Goal: Task Accomplishment & Management: Manage account settings

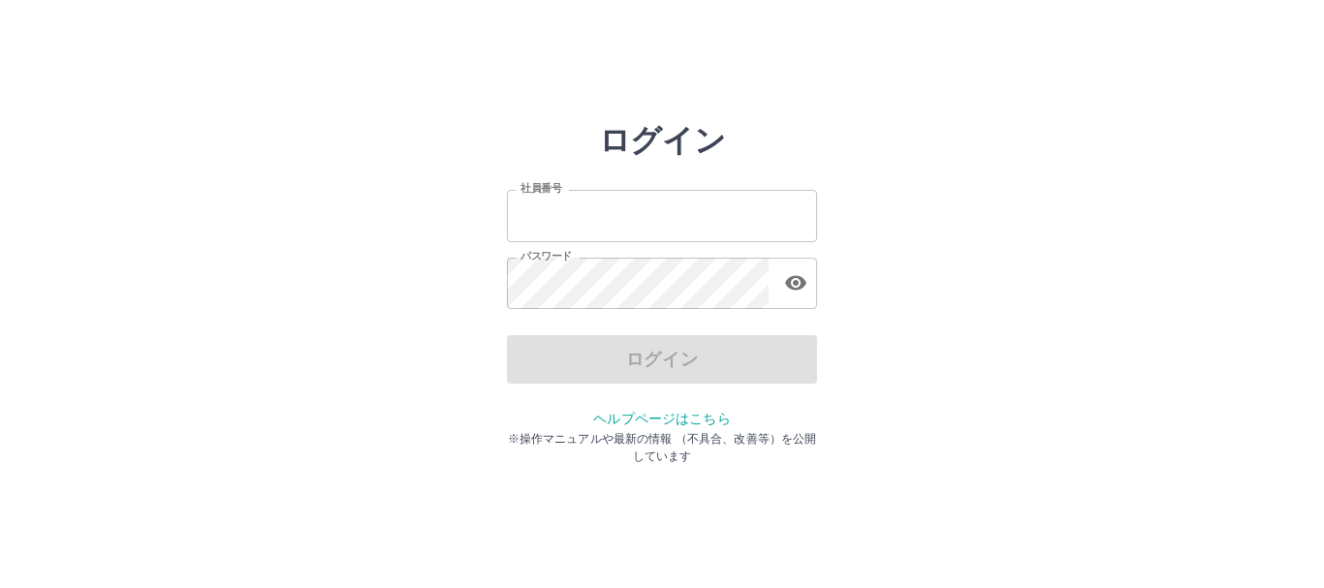
type input "*******"
click at [662, 206] on input "*******" at bounding box center [662, 215] width 310 height 51
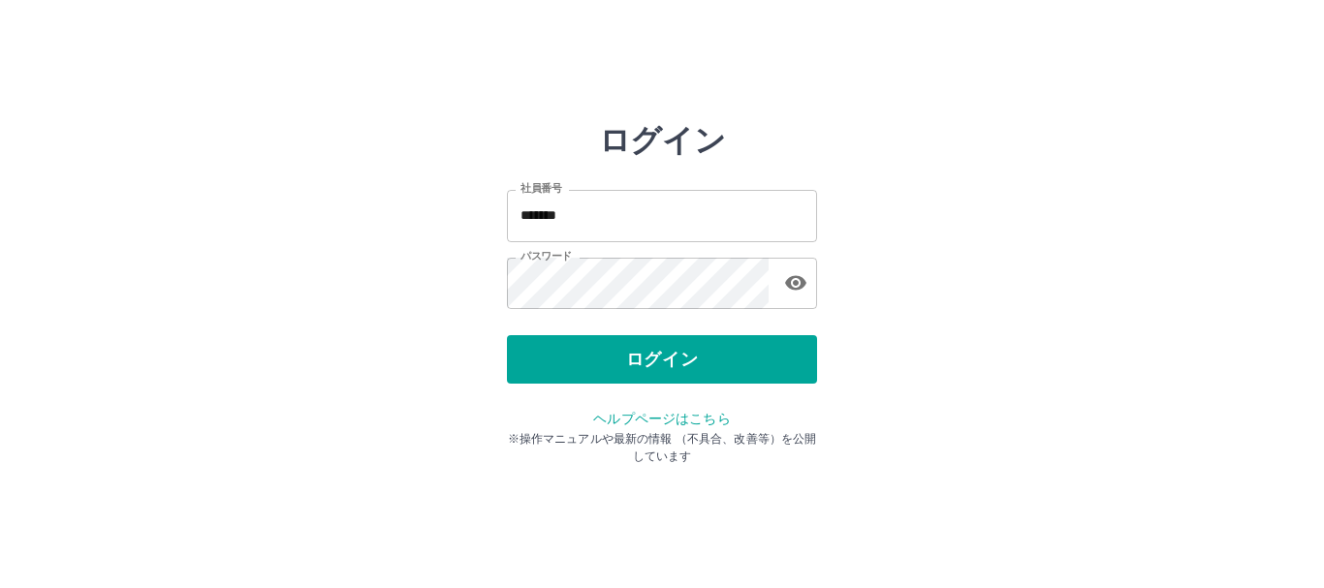
click at [951, 242] on div "ログイン 社員番号 ******* 社員番号 パスワード パスワード ログイン ヘルプページはこちら ※操作マニュアルや最新の情報 （不具合、改善等）を公開し…" at bounding box center [661, 277] width 1163 height 310
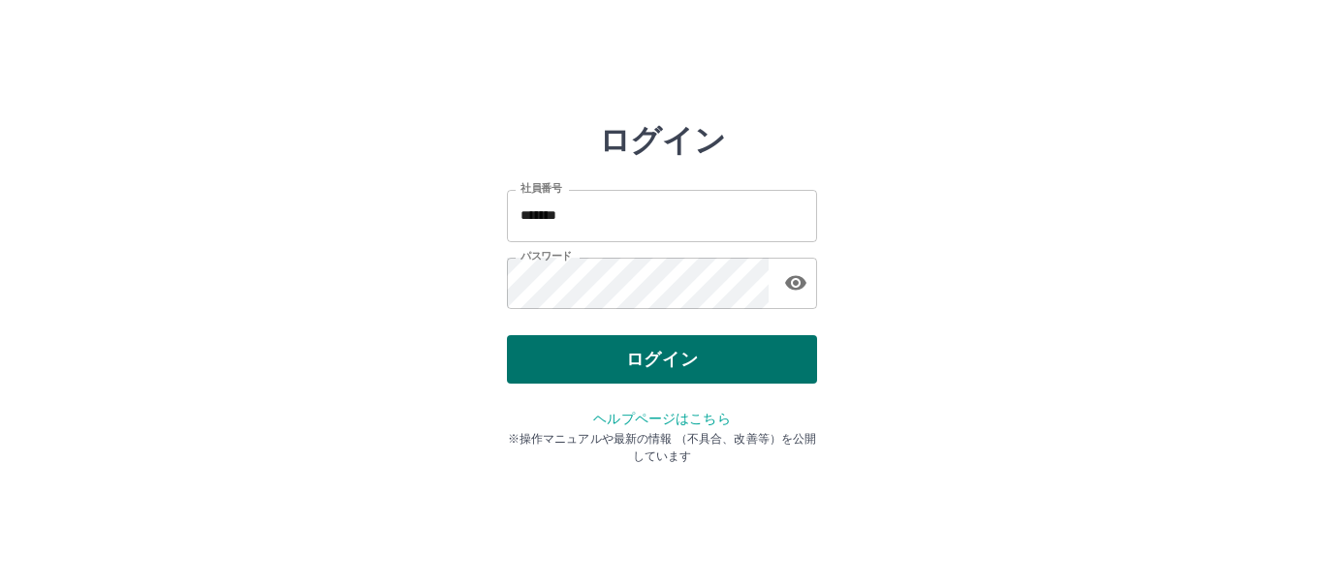
click at [690, 352] on button "ログイン" at bounding box center [662, 359] width 310 height 48
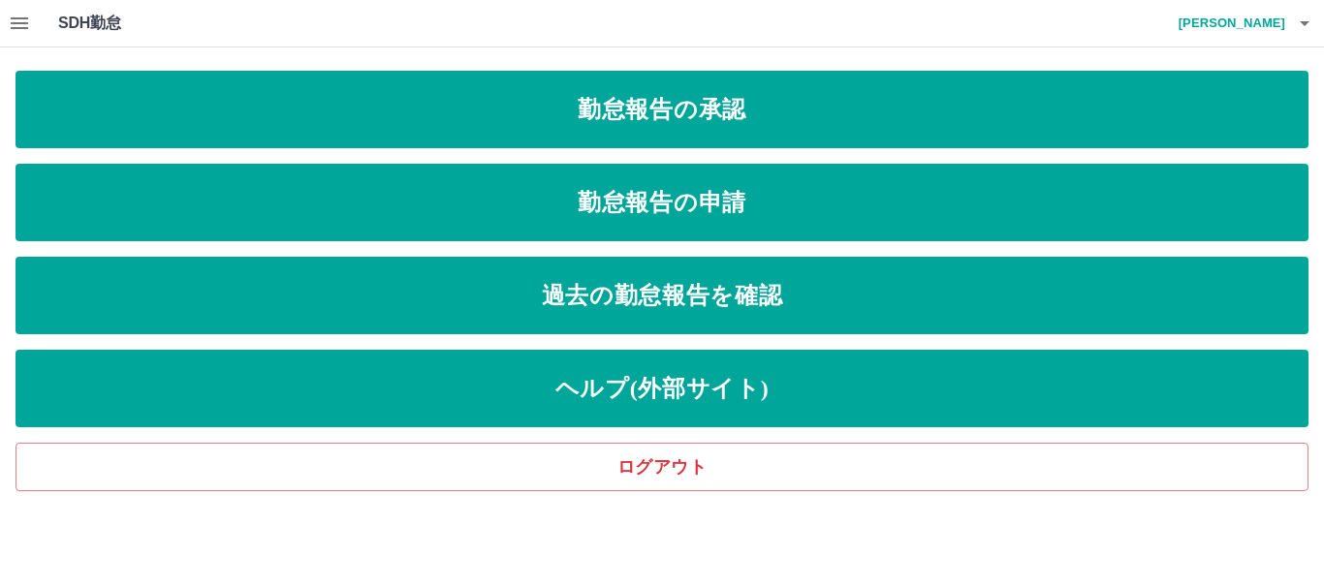
click at [1268, 24] on h4 "[PERSON_NAME]" at bounding box center [1227, 23] width 116 height 47
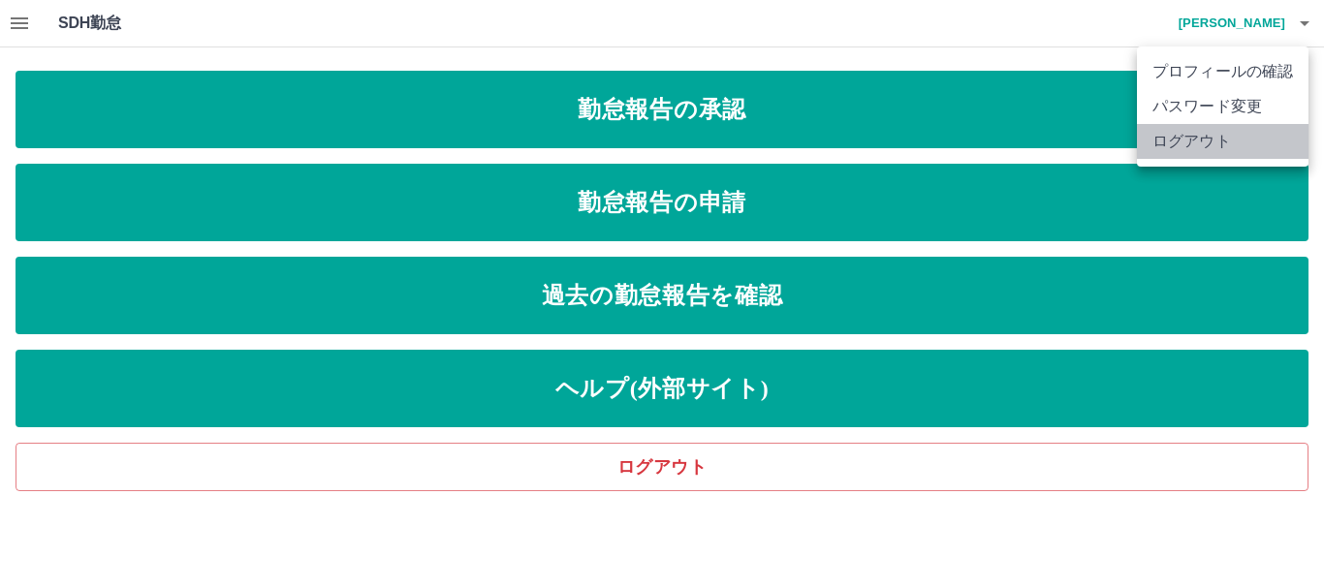
click at [1224, 135] on li "ログアウト" at bounding box center [1223, 141] width 172 height 35
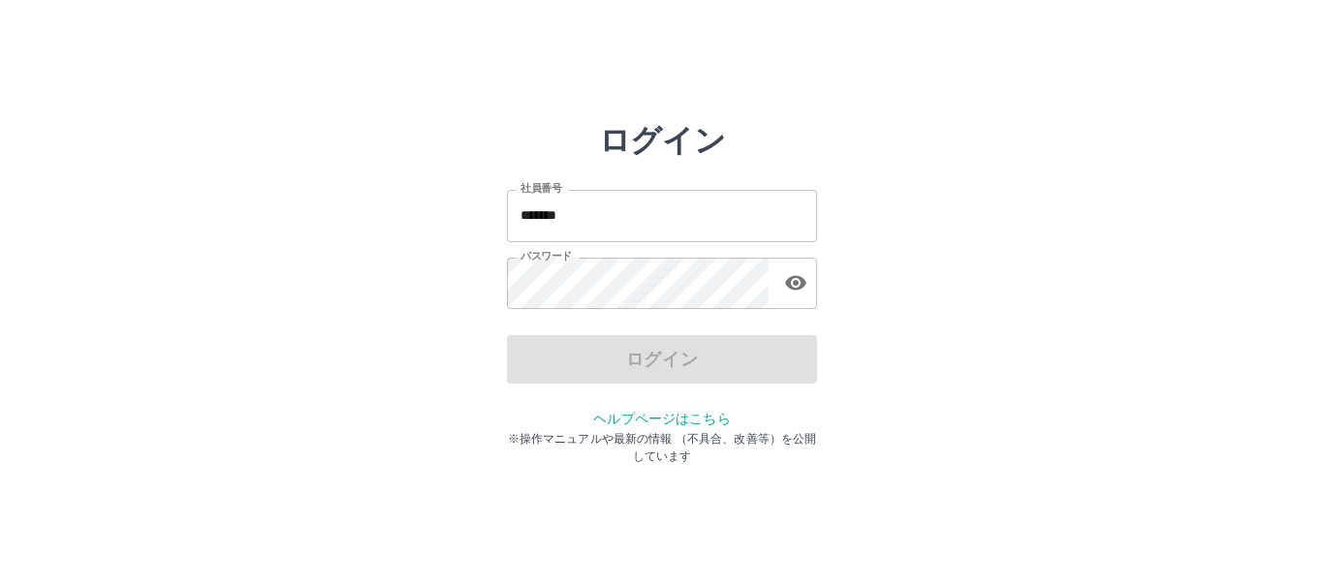
click at [676, 216] on input "*******" at bounding box center [662, 215] width 310 height 51
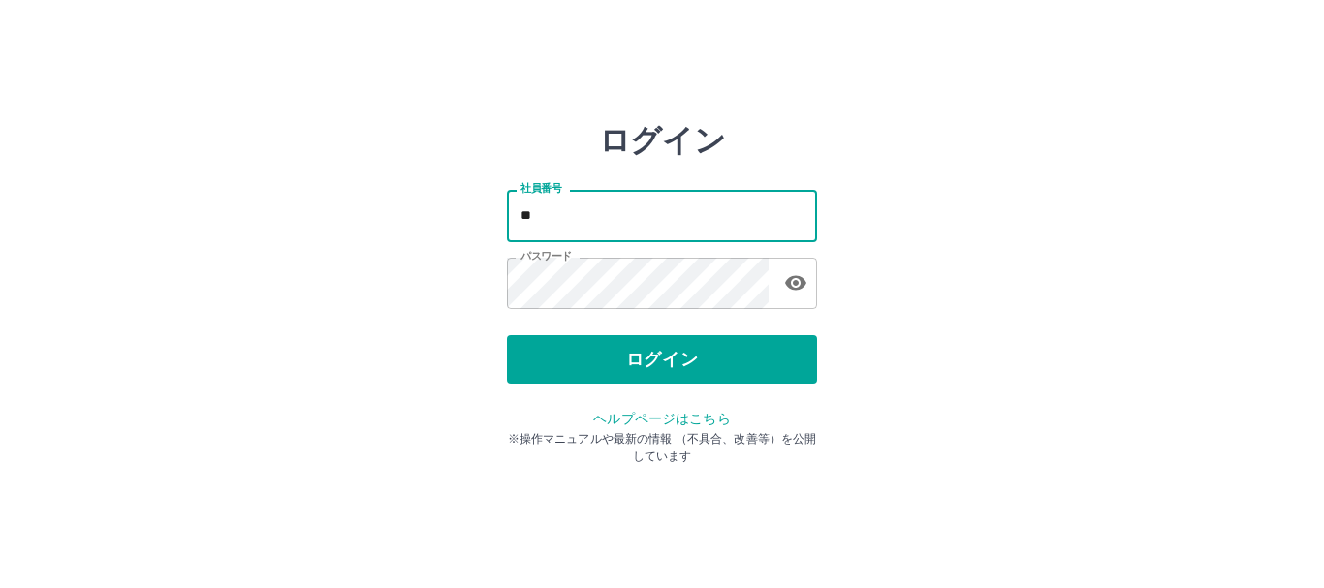
type input "*"
type input "*******"
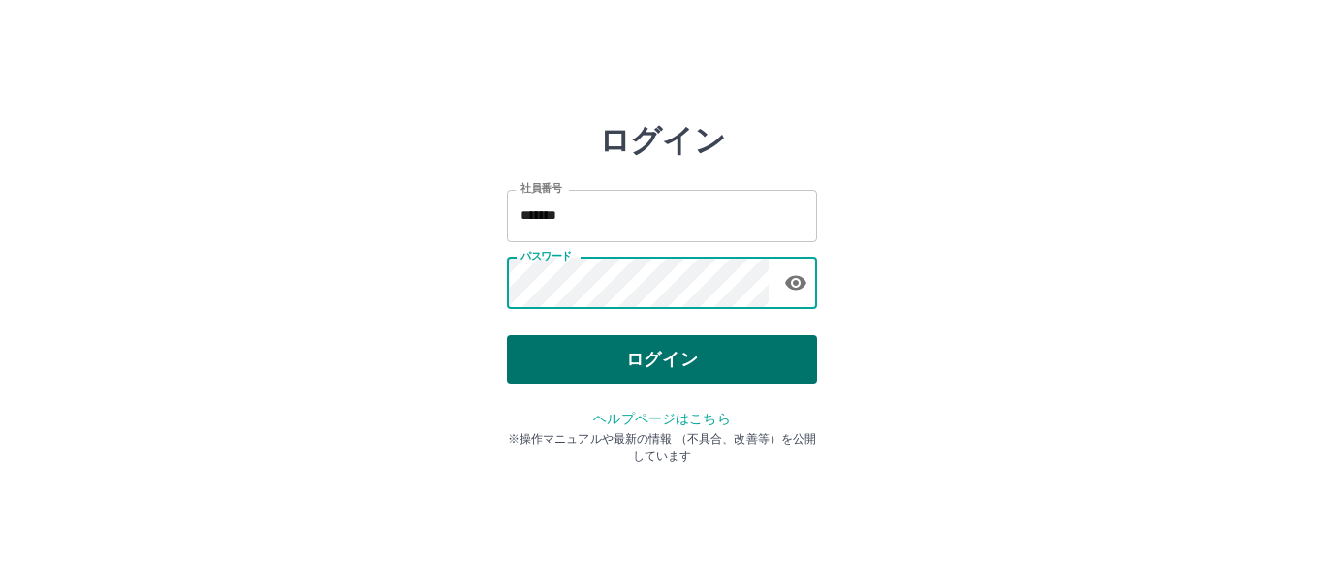
click at [596, 367] on button "ログイン" at bounding box center [662, 359] width 310 height 48
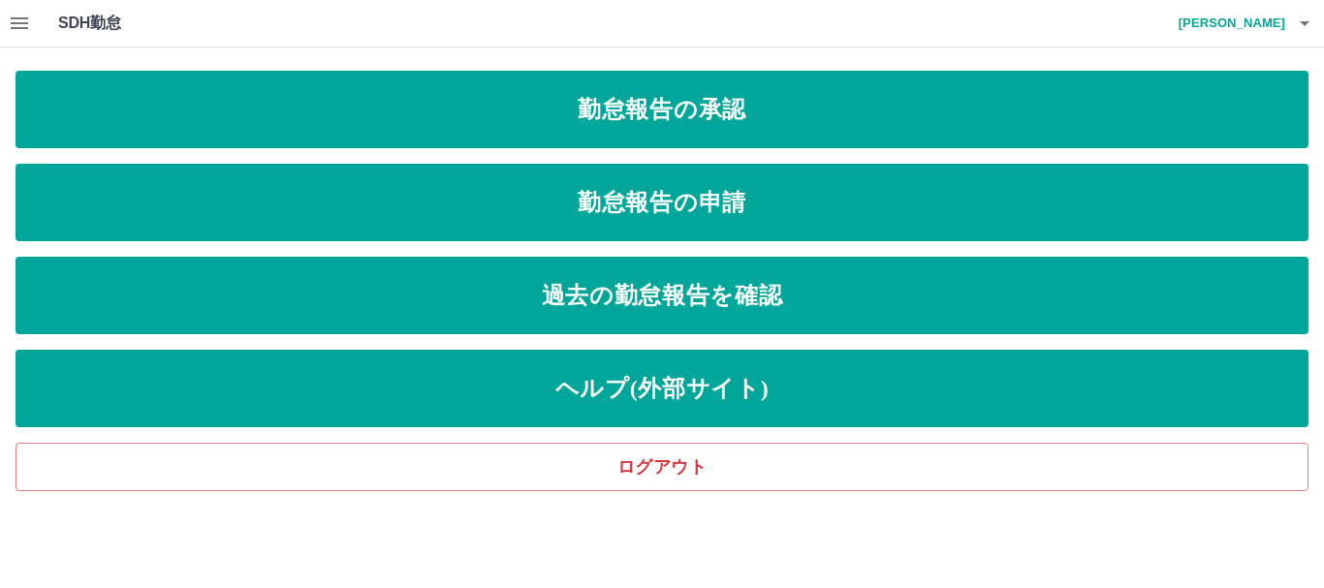
click at [19, 17] on icon "button" at bounding box center [19, 23] width 17 height 12
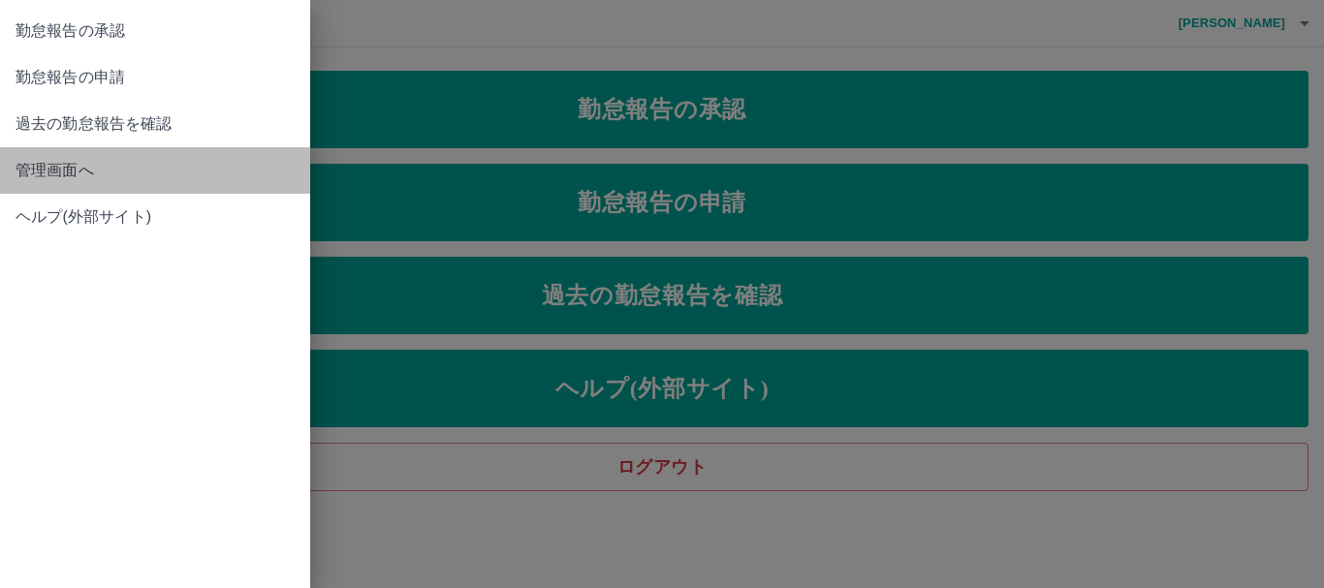
click at [93, 174] on span "管理画面へ" at bounding box center [155, 170] width 279 height 23
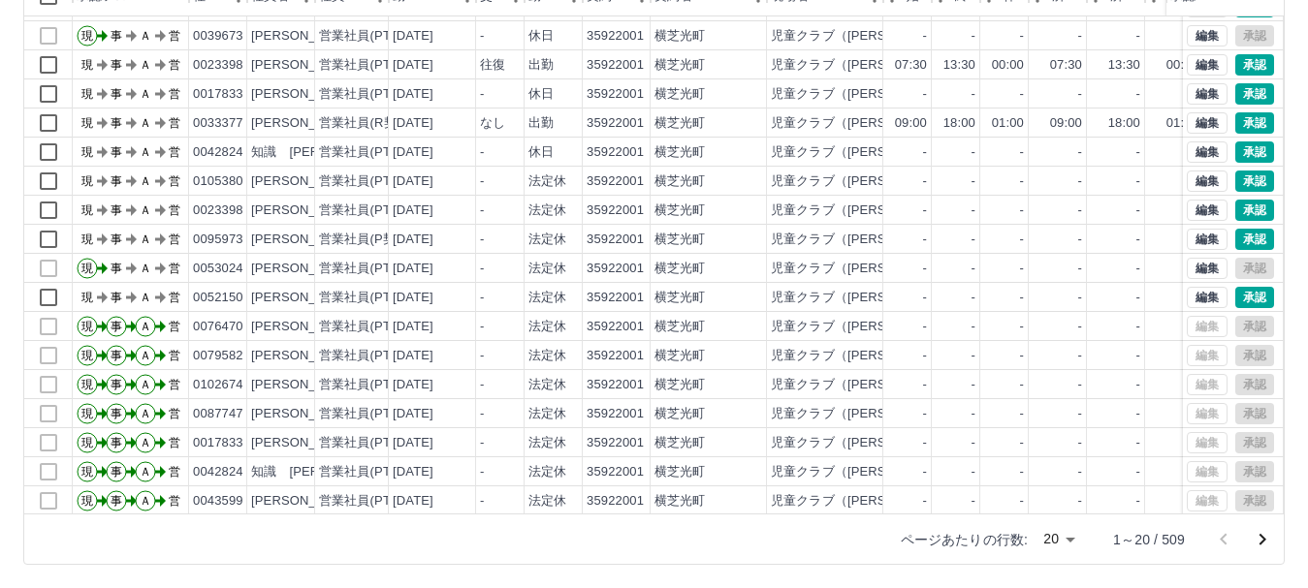
scroll to position [101, 0]
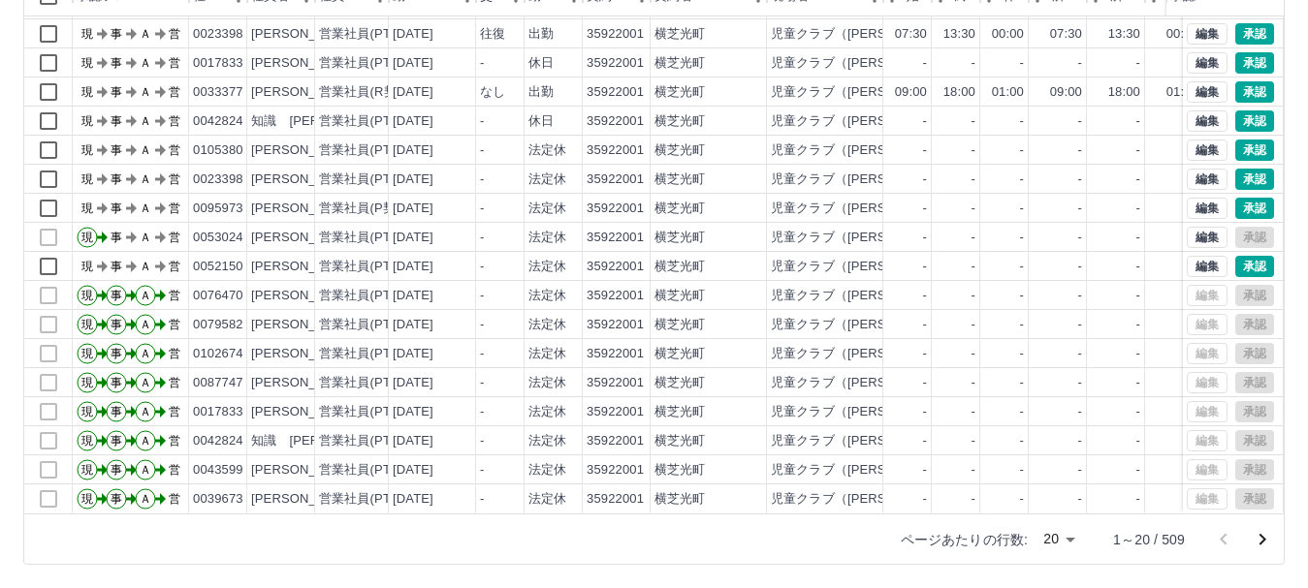
click at [1260, 536] on icon "次のページへ" at bounding box center [1262, 540] width 7 height 12
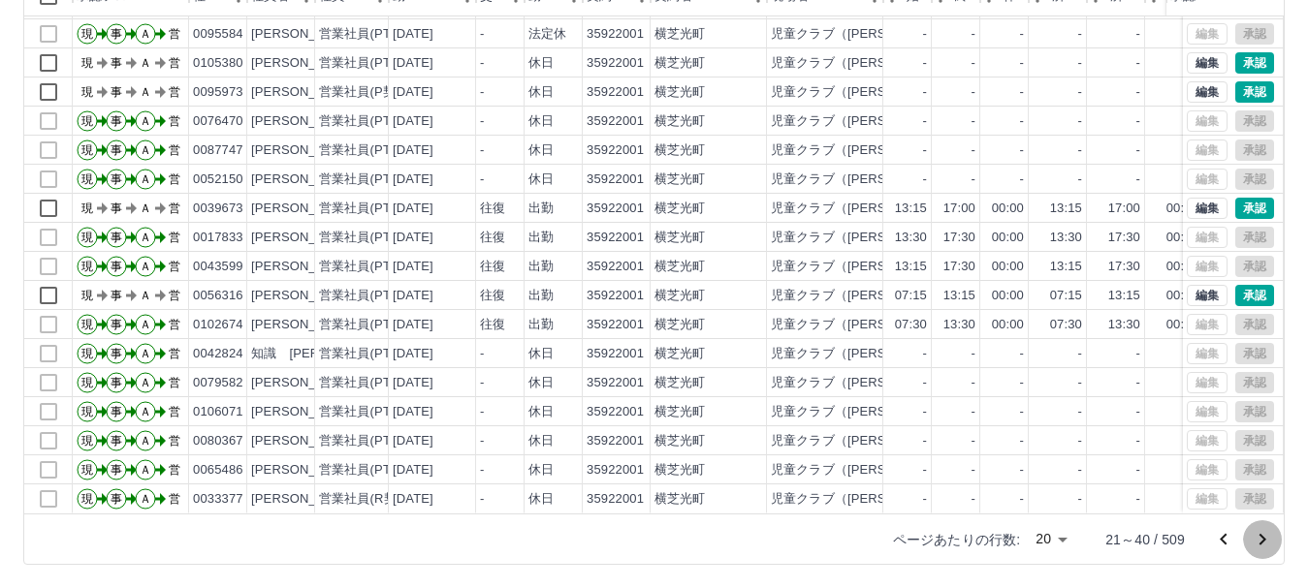
click at [1265, 537] on icon "次のページへ" at bounding box center [1261, 539] width 23 height 23
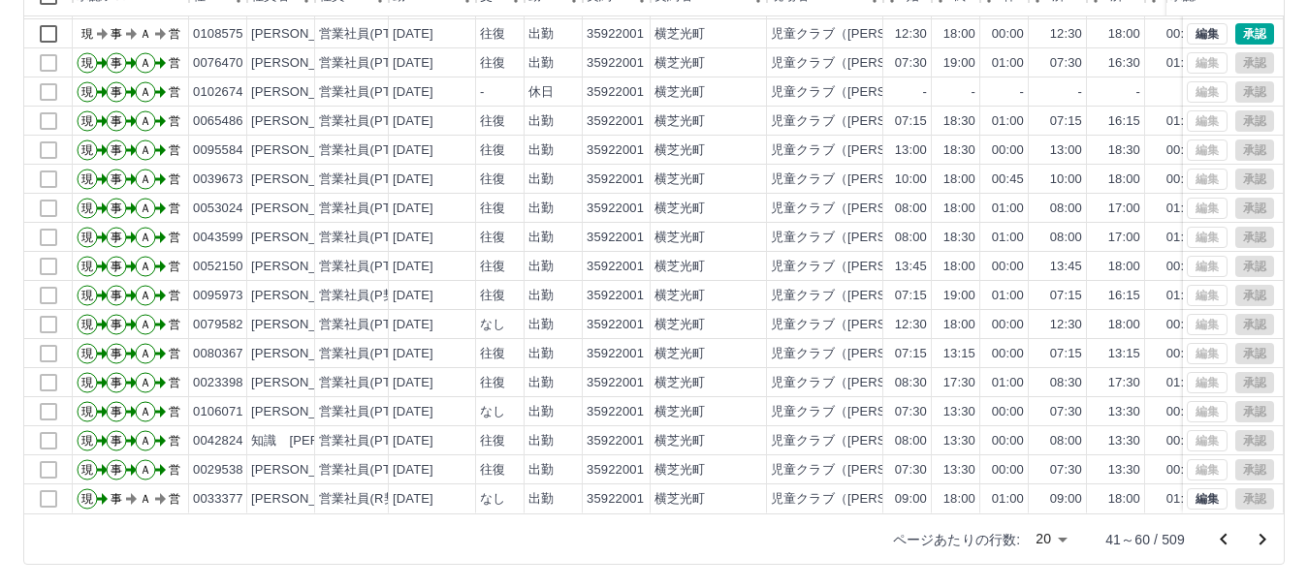
click at [1261, 541] on icon "次のページへ" at bounding box center [1261, 539] width 23 height 23
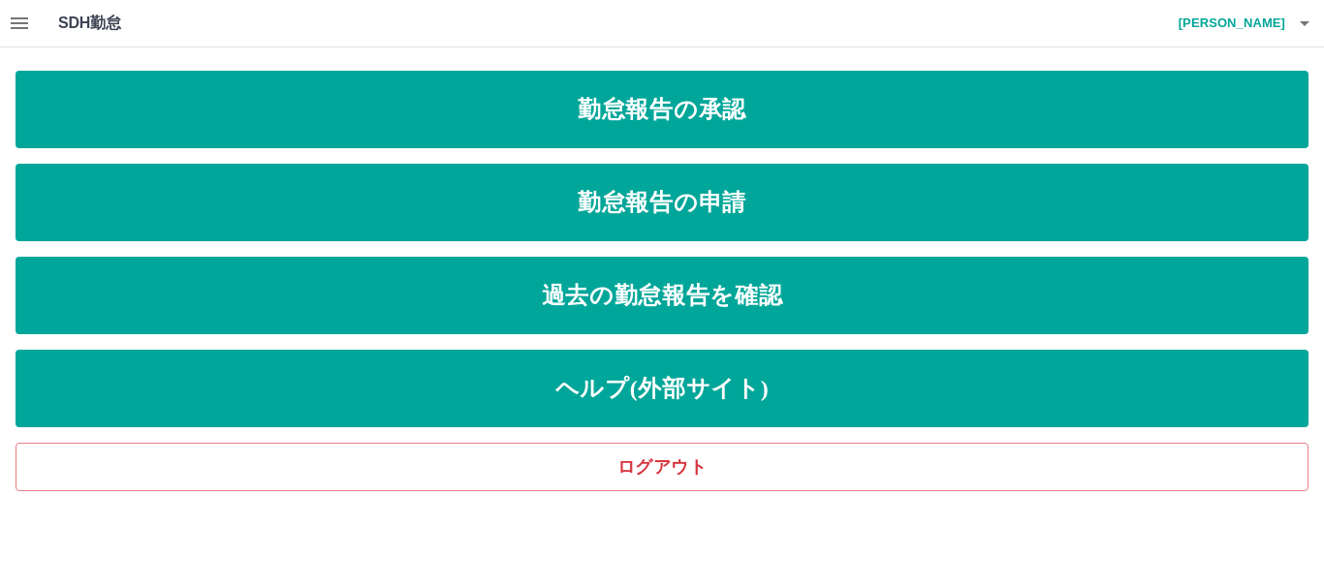
click at [20, 19] on icon "button" at bounding box center [19, 23] width 17 height 12
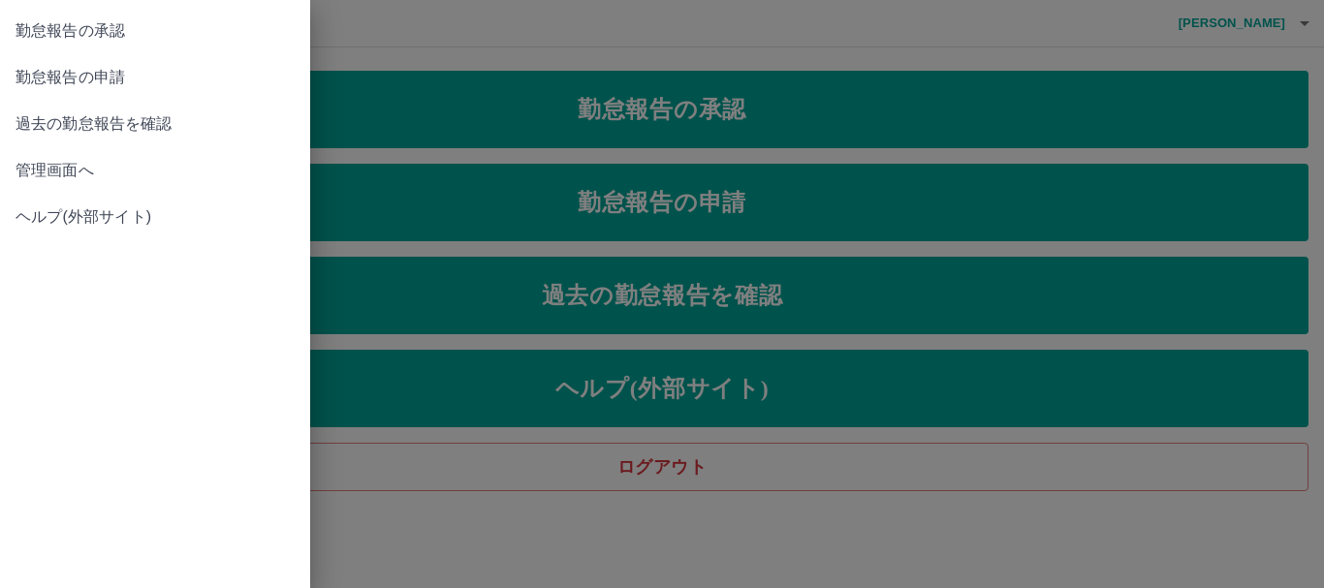
click at [100, 165] on span "管理画面へ" at bounding box center [155, 170] width 279 height 23
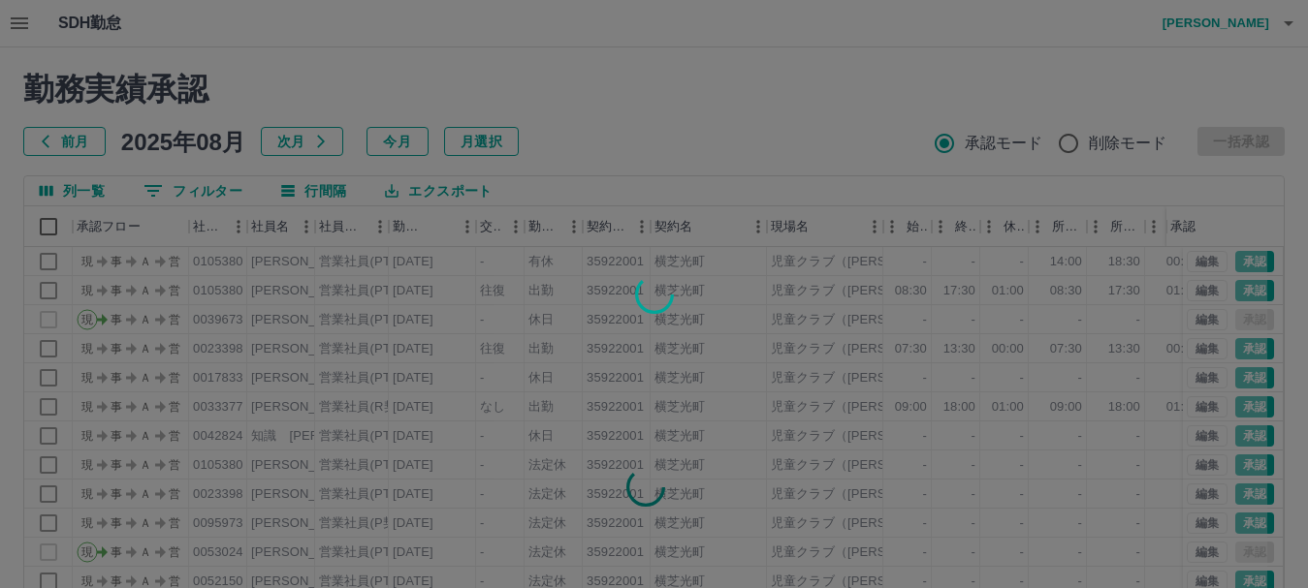
scroll to position [231, 0]
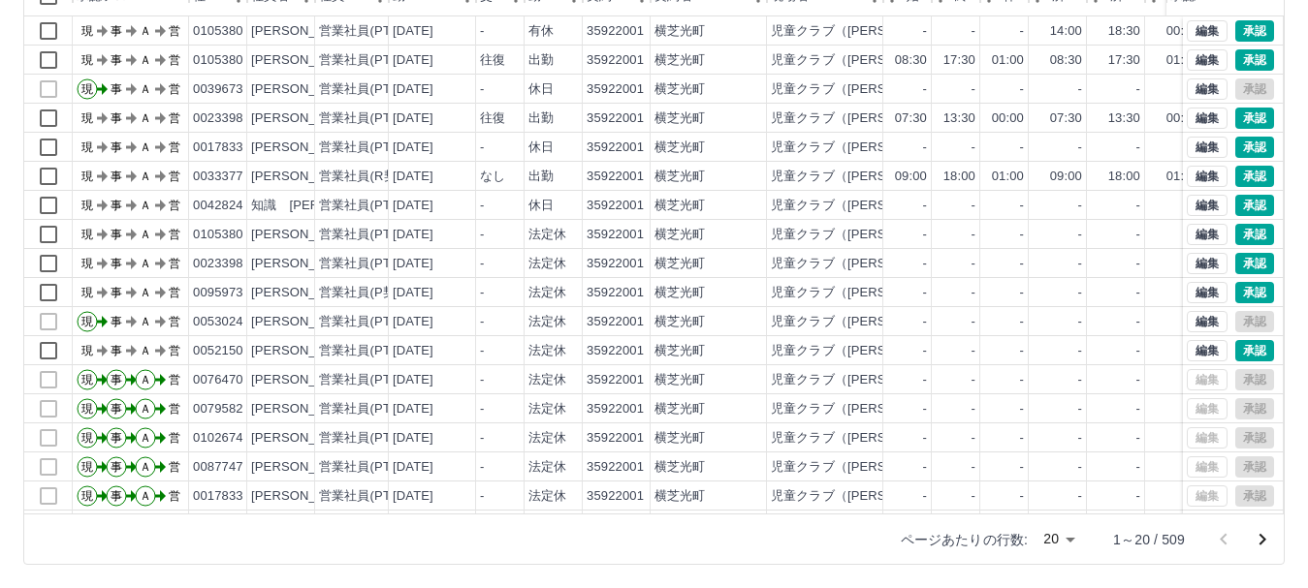
click at [1260, 540] on icon "次のページへ" at bounding box center [1261, 539] width 23 height 23
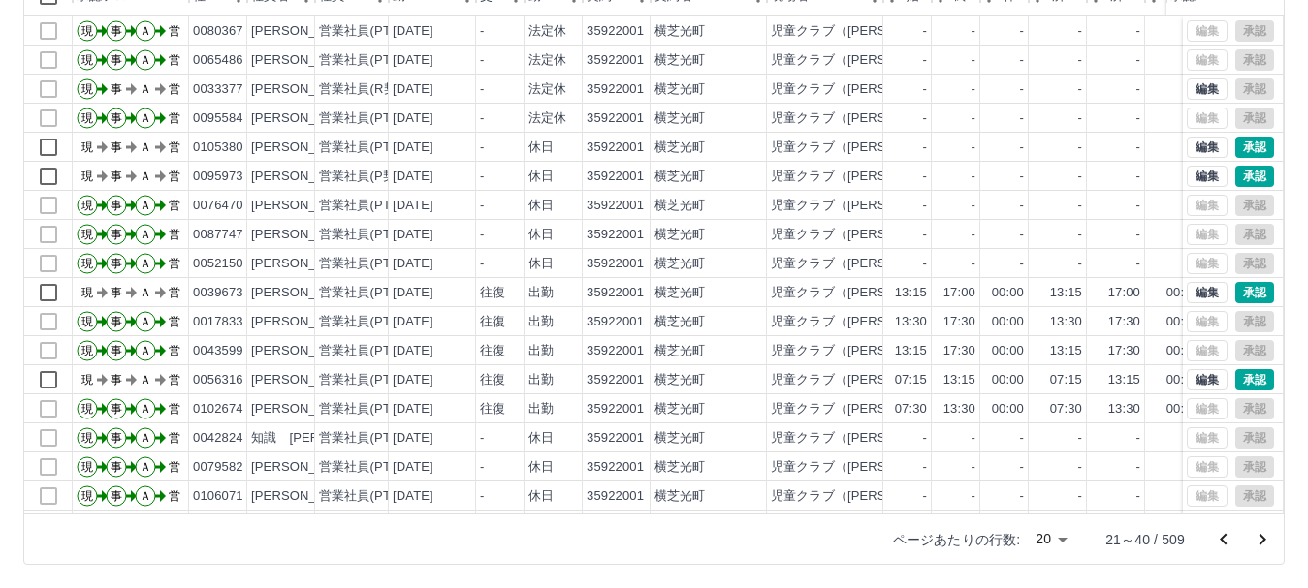
scroll to position [101, 0]
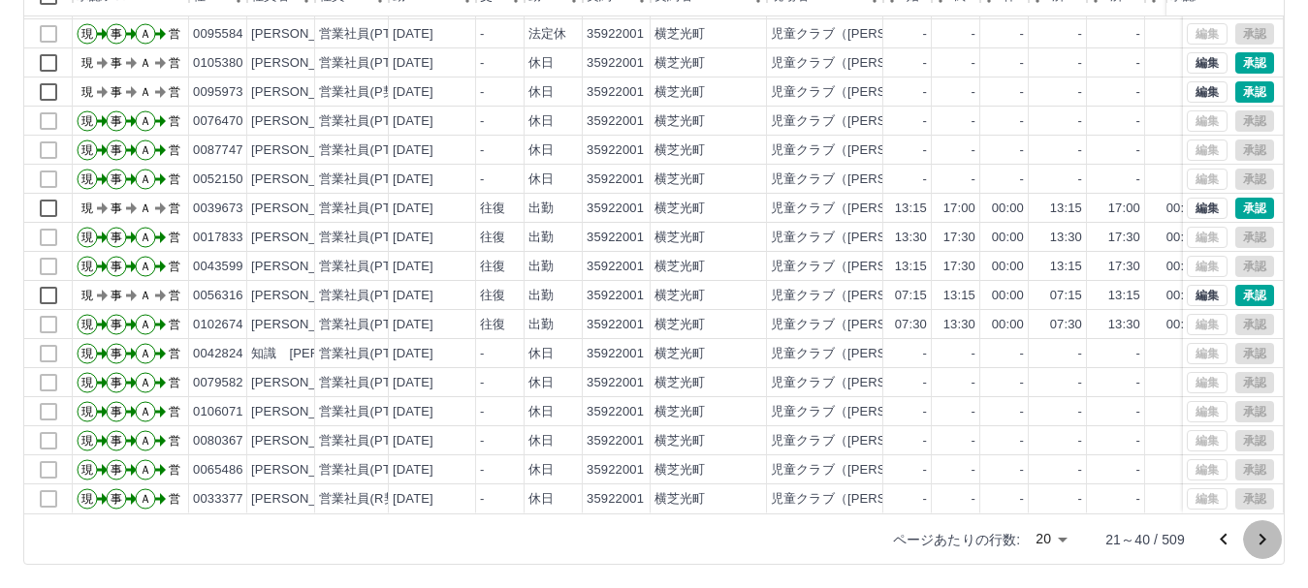
click at [1263, 537] on icon "次のページへ" at bounding box center [1262, 540] width 7 height 12
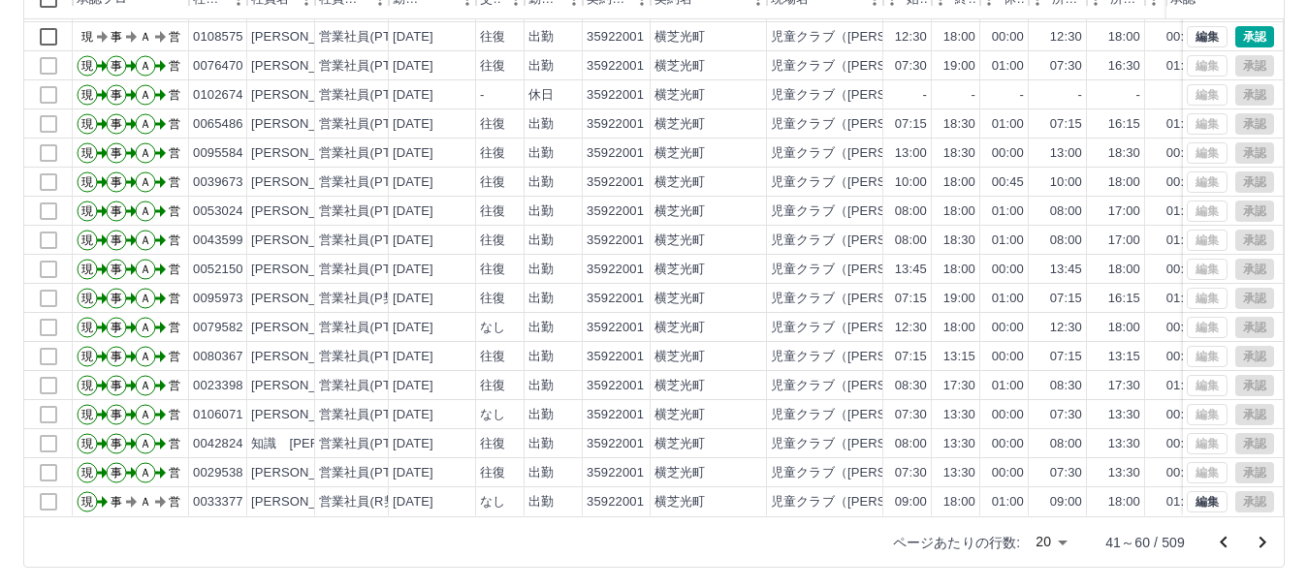
scroll to position [231, 0]
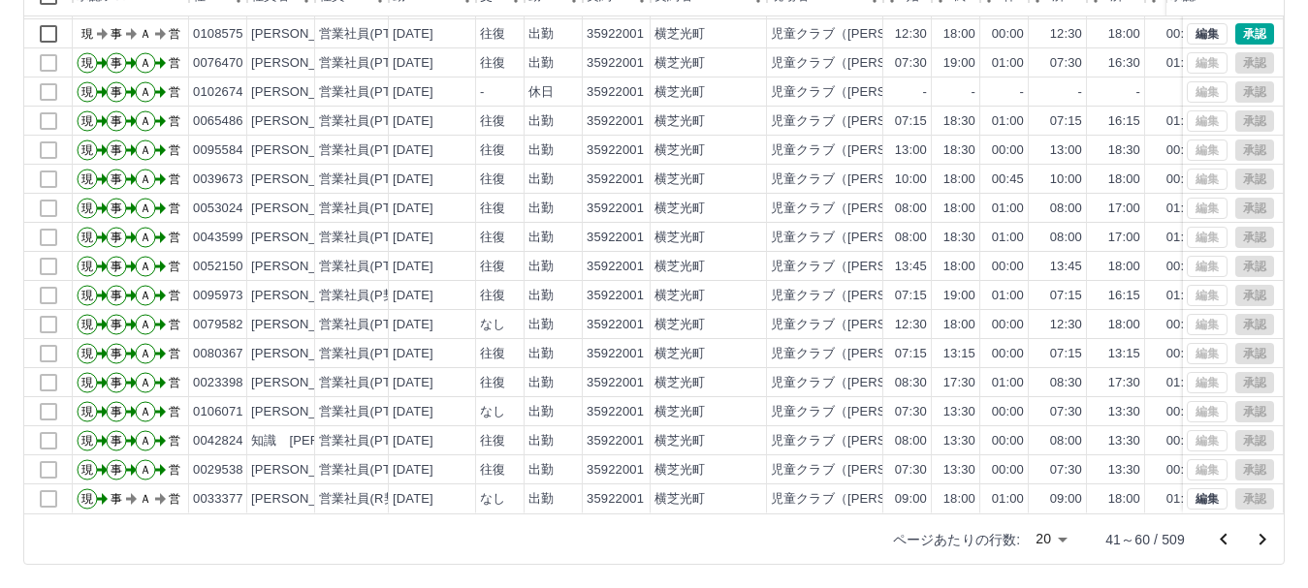
click at [1223, 538] on icon "前のページへ" at bounding box center [1222, 539] width 7 height 12
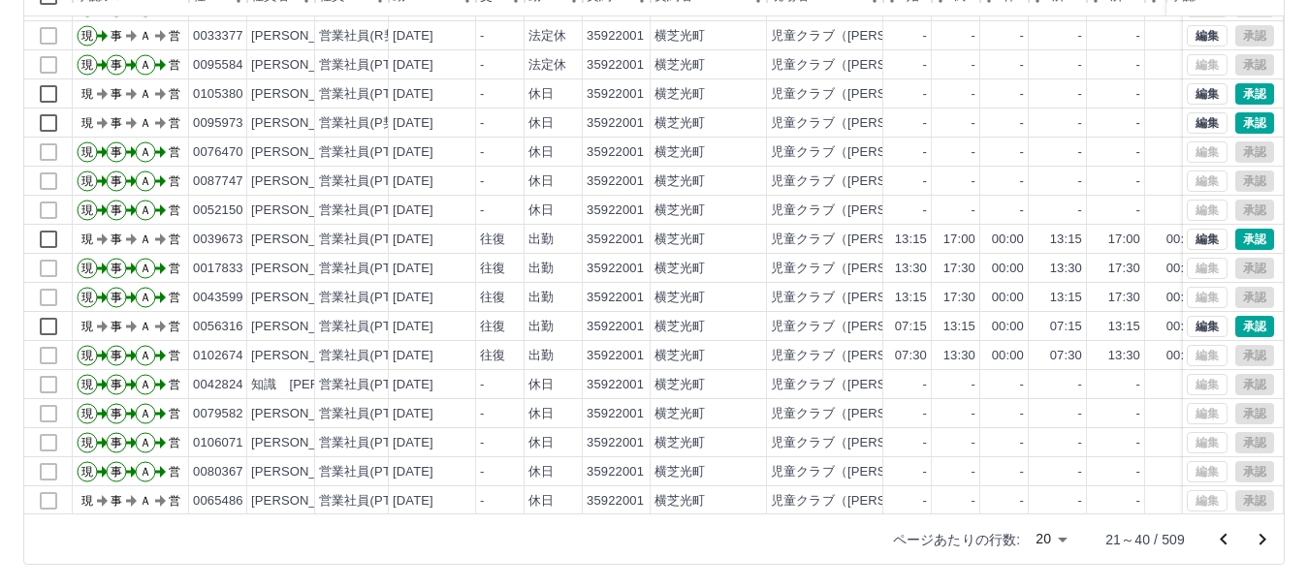
scroll to position [101, 0]
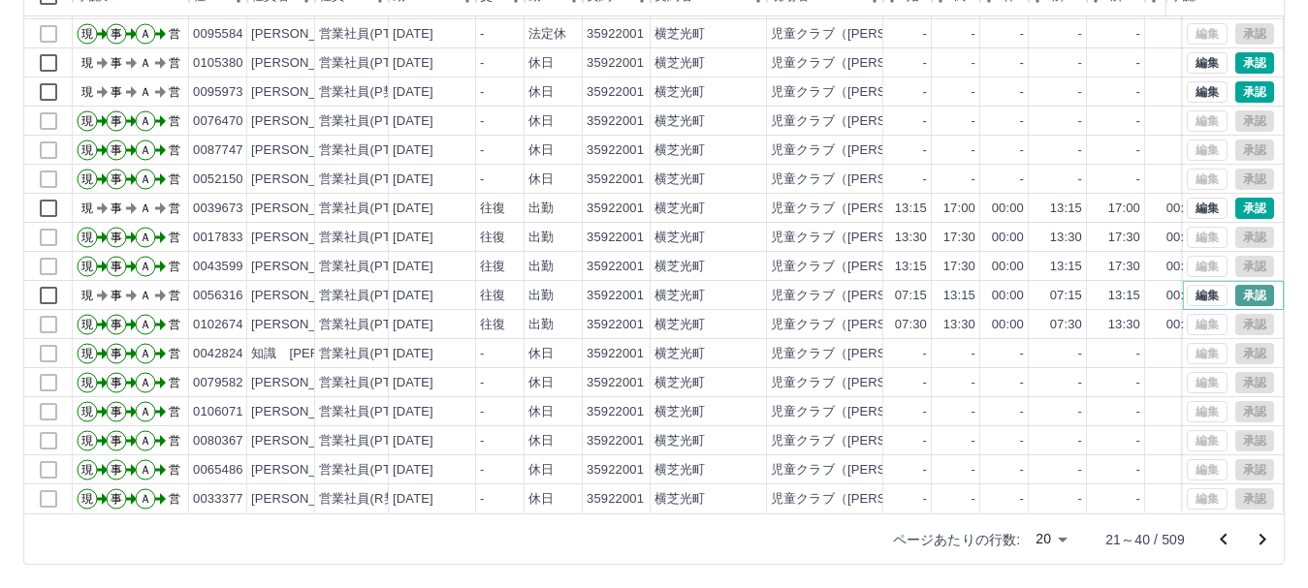
click at [1241, 285] on button "承認" at bounding box center [1254, 295] width 39 height 21
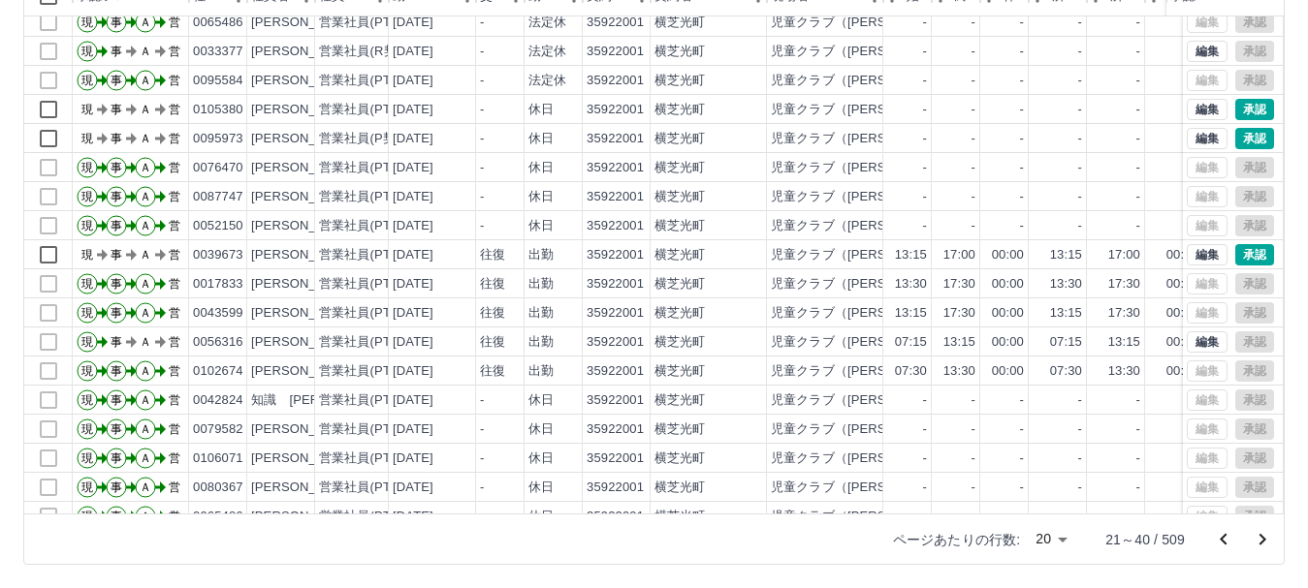
scroll to position [0, 0]
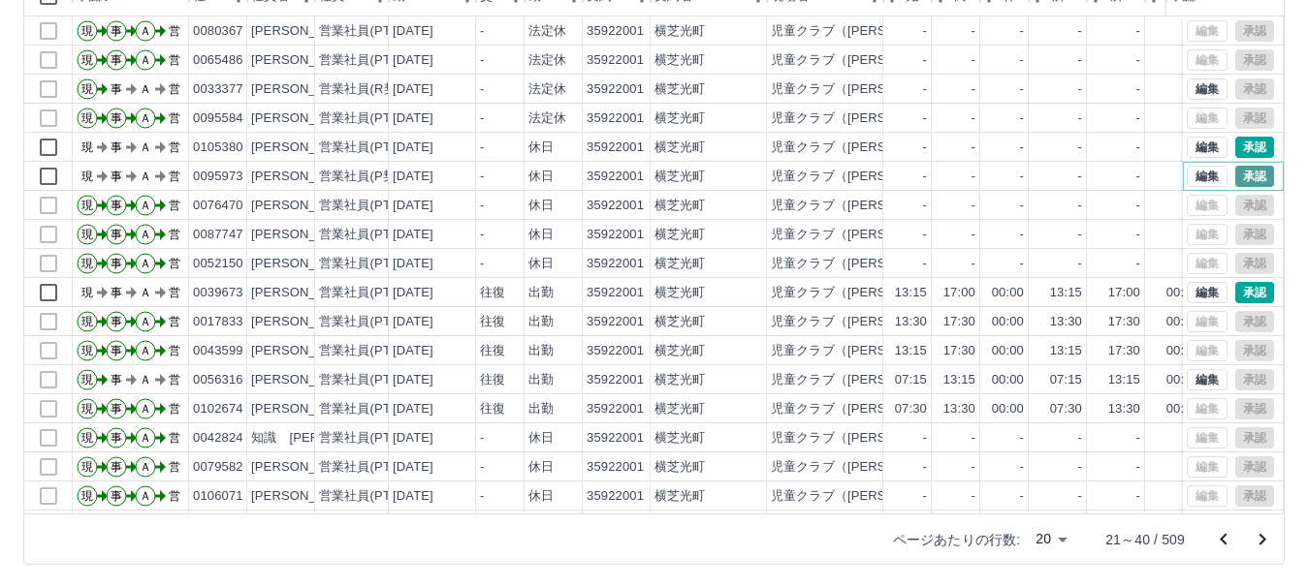
click at [1242, 175] on button "承認" at bounding box center [1254, 176] width 39 height 21
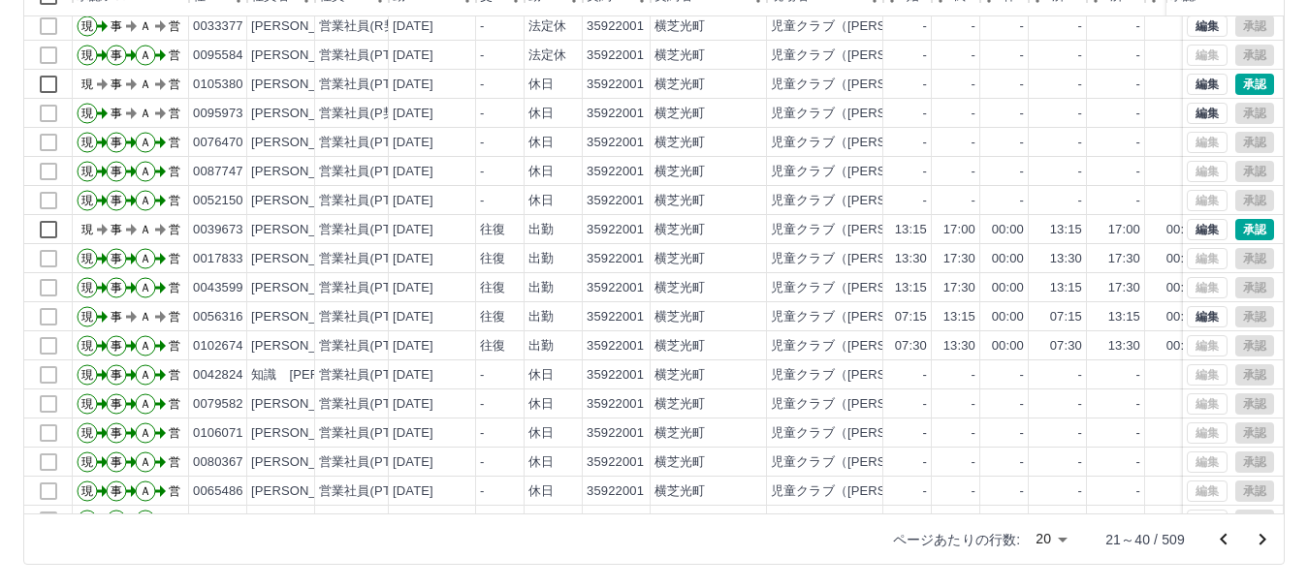
scroll to position [101, 0]
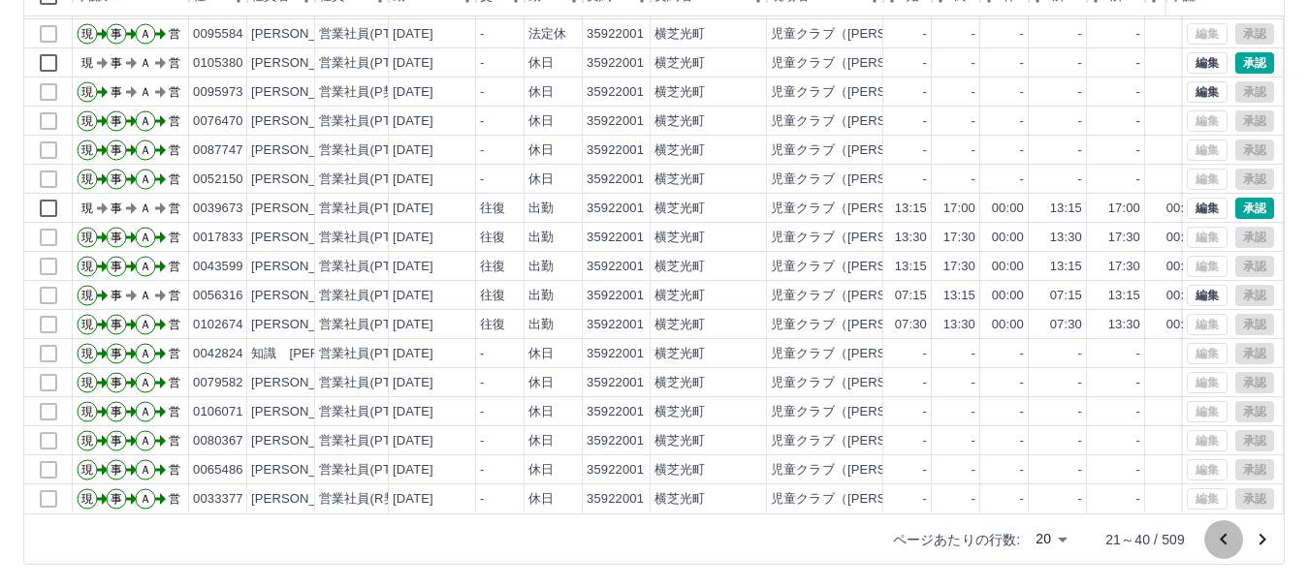
click at [1221, 534] on icon "前のページへ" at bounding box center [1223, 539] width 23 height 23
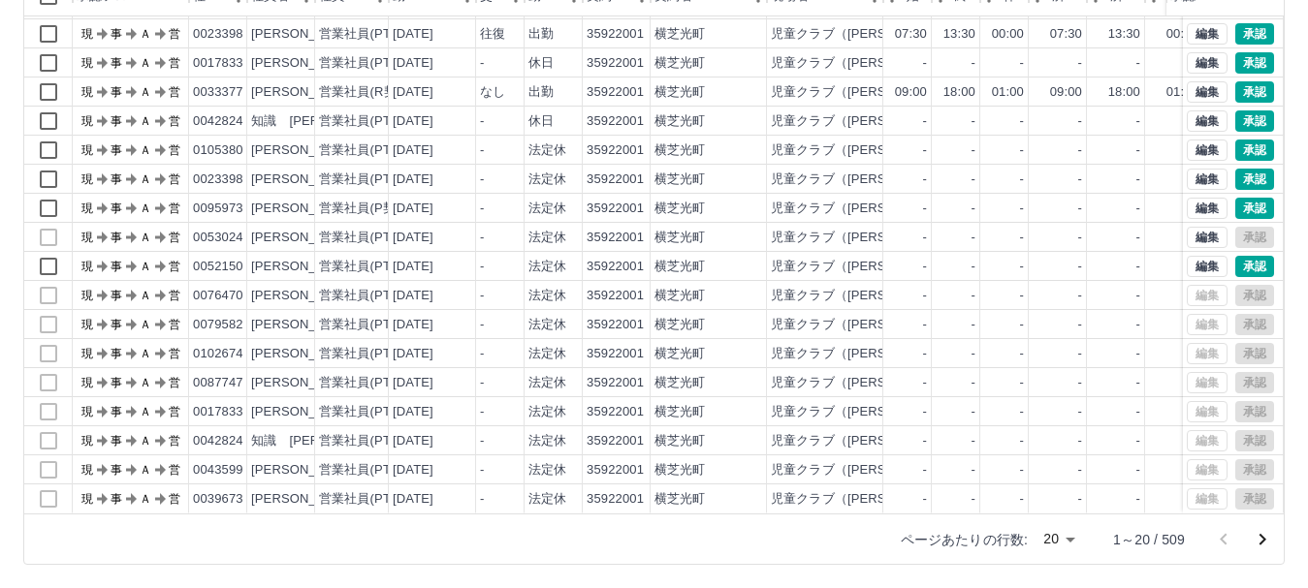
scroll to position [0, 0]
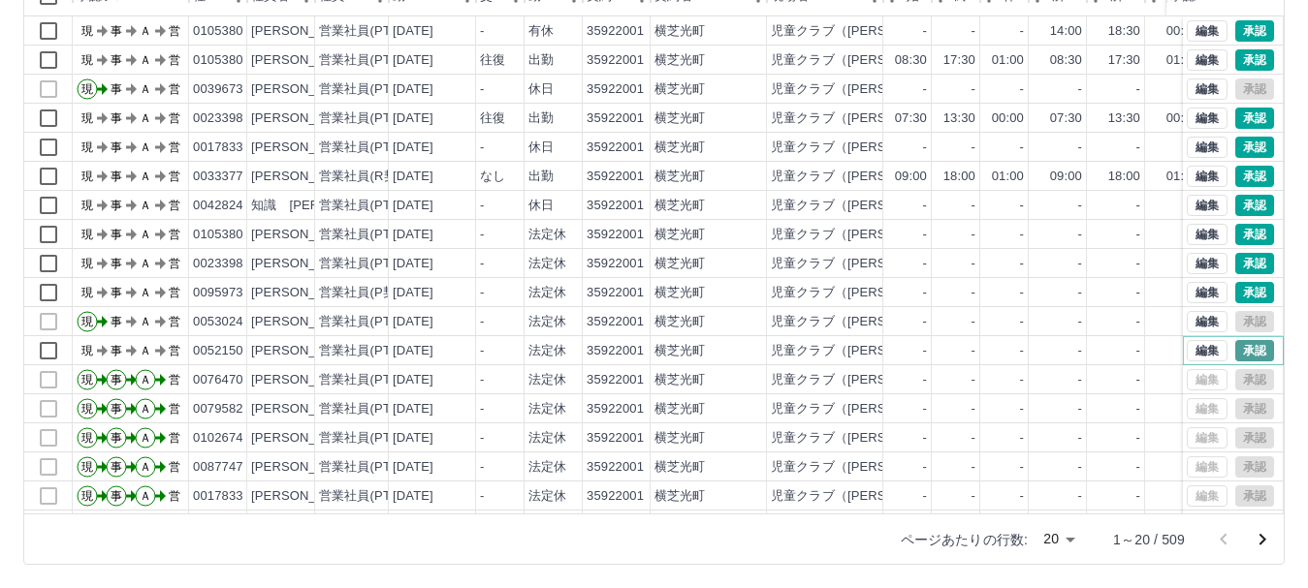
click at [1235, 350] on button "承認" at bounding box center [1254, 350] width 39 height 21
click at [1238, 294] on button "承認" at bounding box center [1254, 292] width 39 height 21
click at [1235, 205] on button "承認" at bounding box center [1254, 205] width 39 height 21
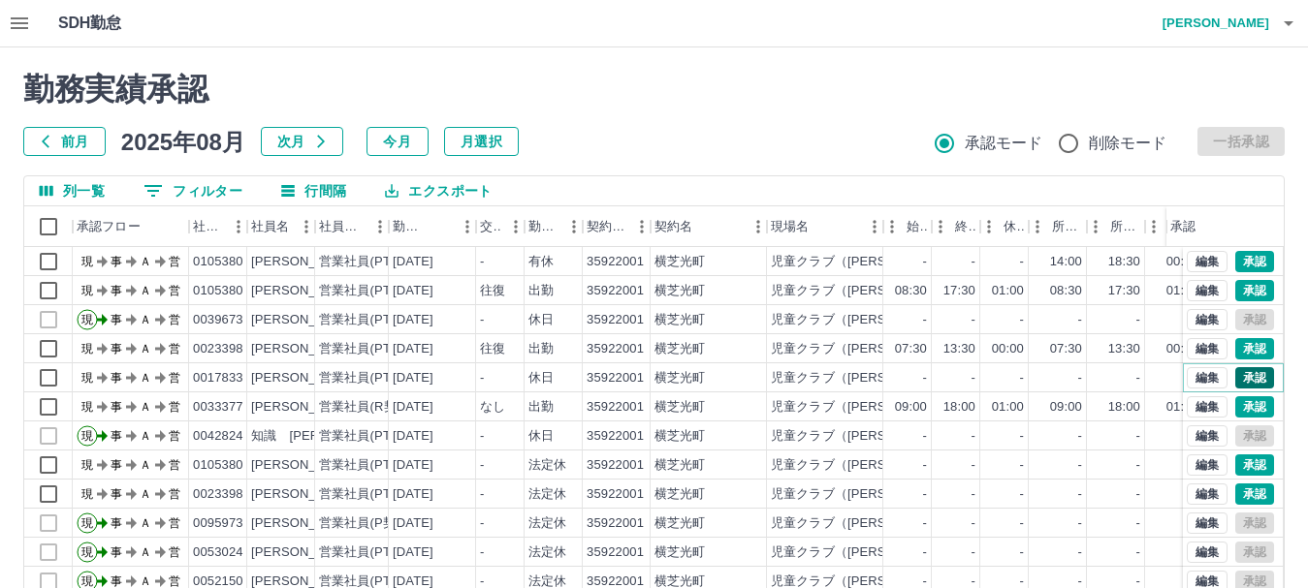
click at [1235, 376] on button "承認" at bounding box center [1254, 377] width 39 height 21
click at [186, 185] on button "0 フィルター" at bounding box center [193, 190] width 130 height 29
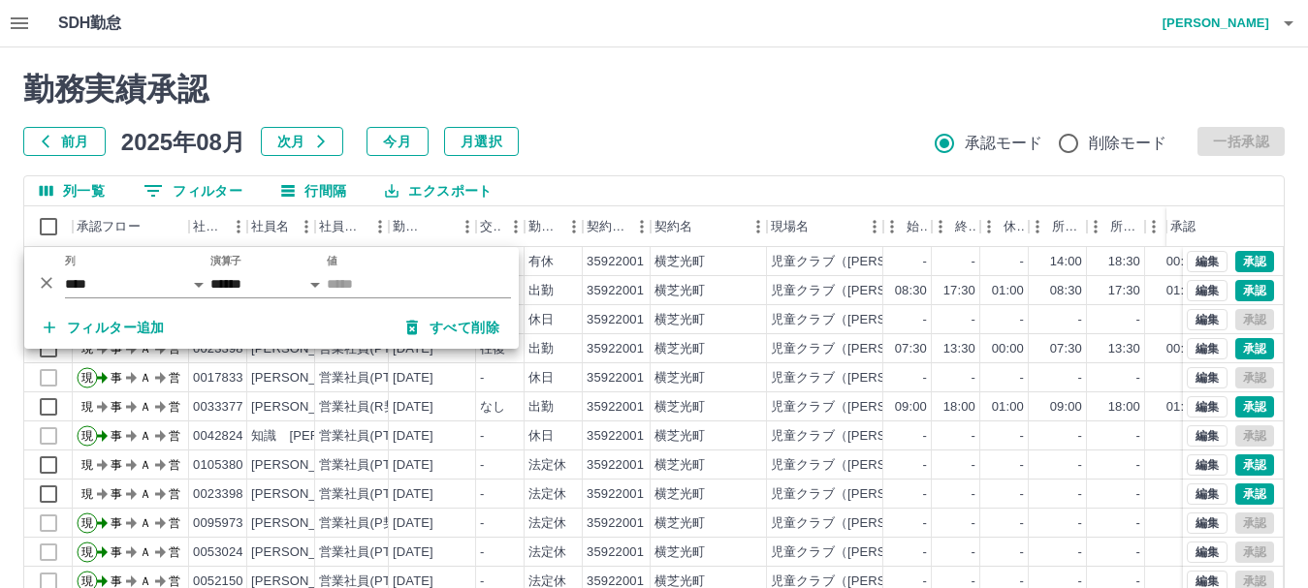
click at [686, 116] on div "勤務実績承認 前月 2025年08月 次月 今月 月選択 承認モード 削除モード 一括承認" at bounding box center [653, 113] width 1261 height 85
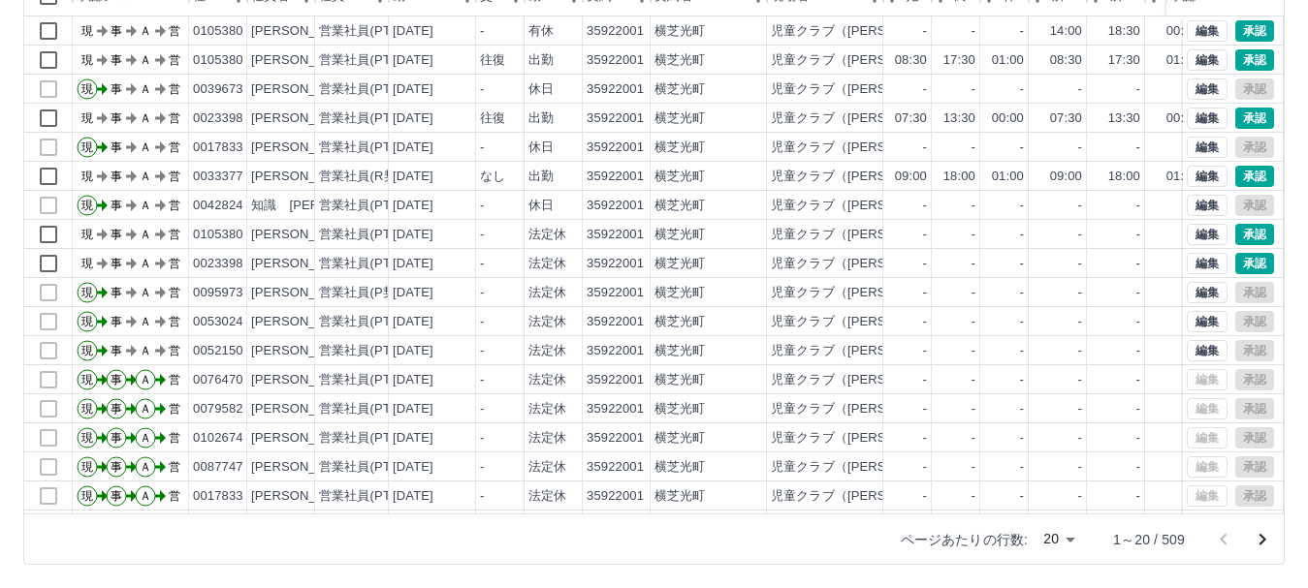
scroll to position [101, 0]
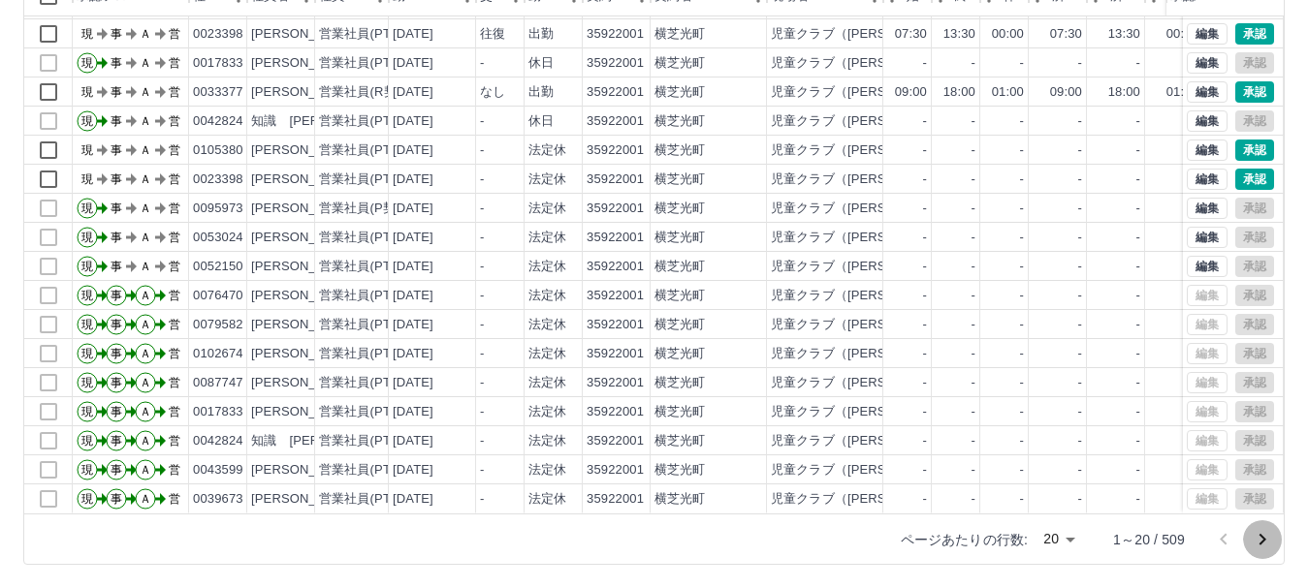
click at [1261, 544] on icon "次のページへ" at bounding box center [1262, 540] width 7 height 12
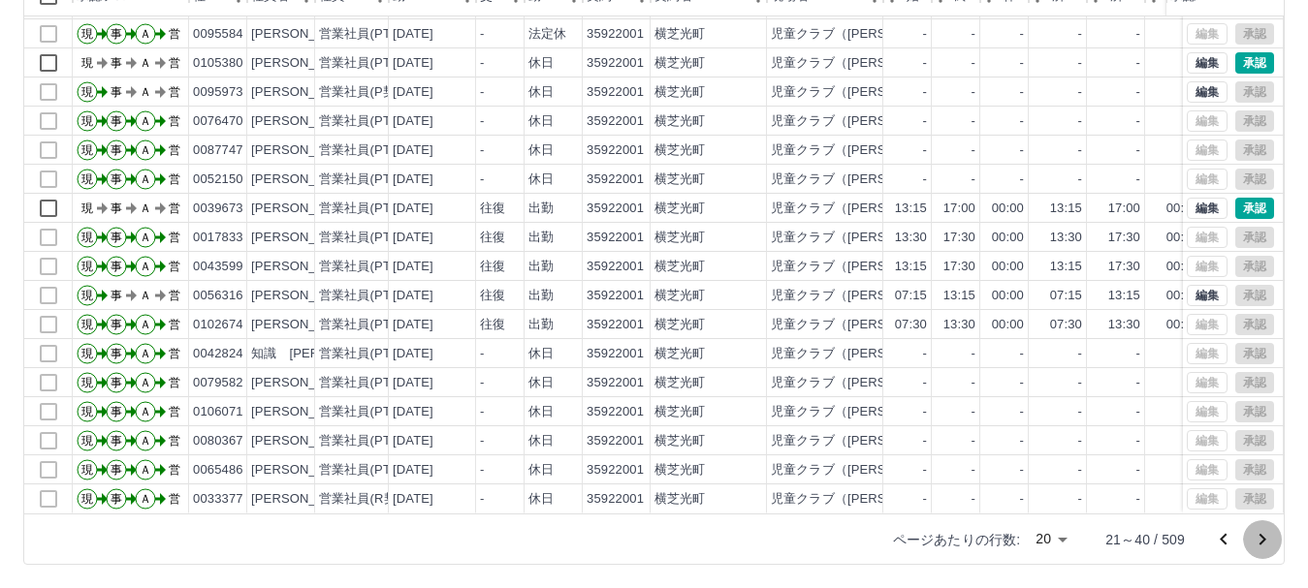
click at [1264, 533] on icon "次のページへ" at bounding box center [1261, 539] width 23 height 23
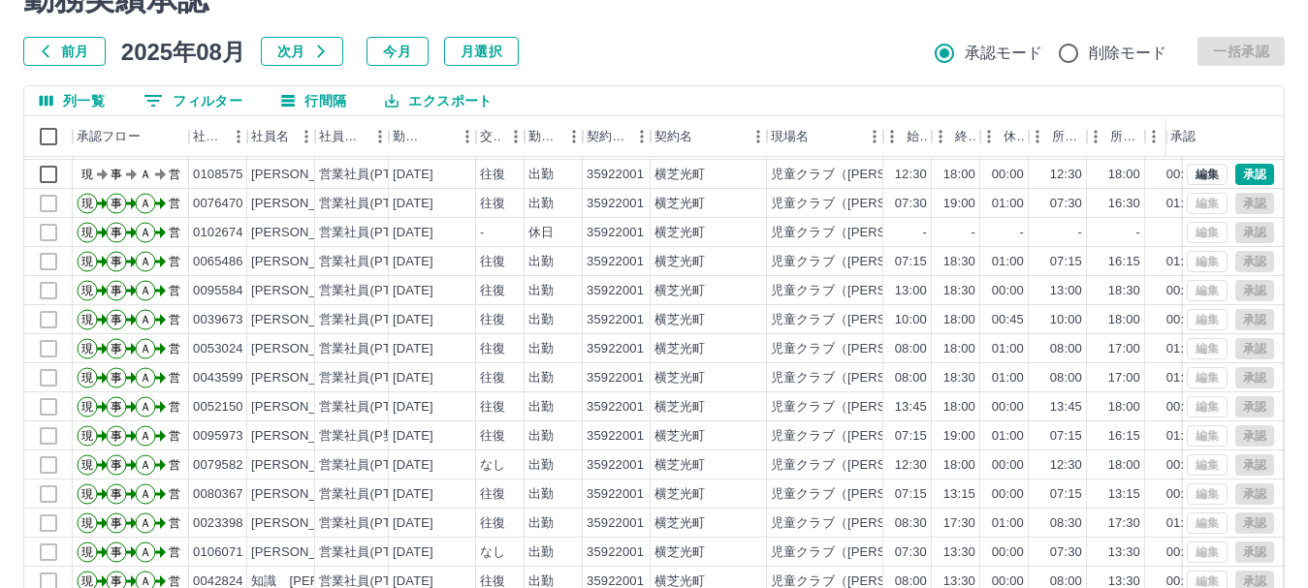
scroll to position [231, 0]
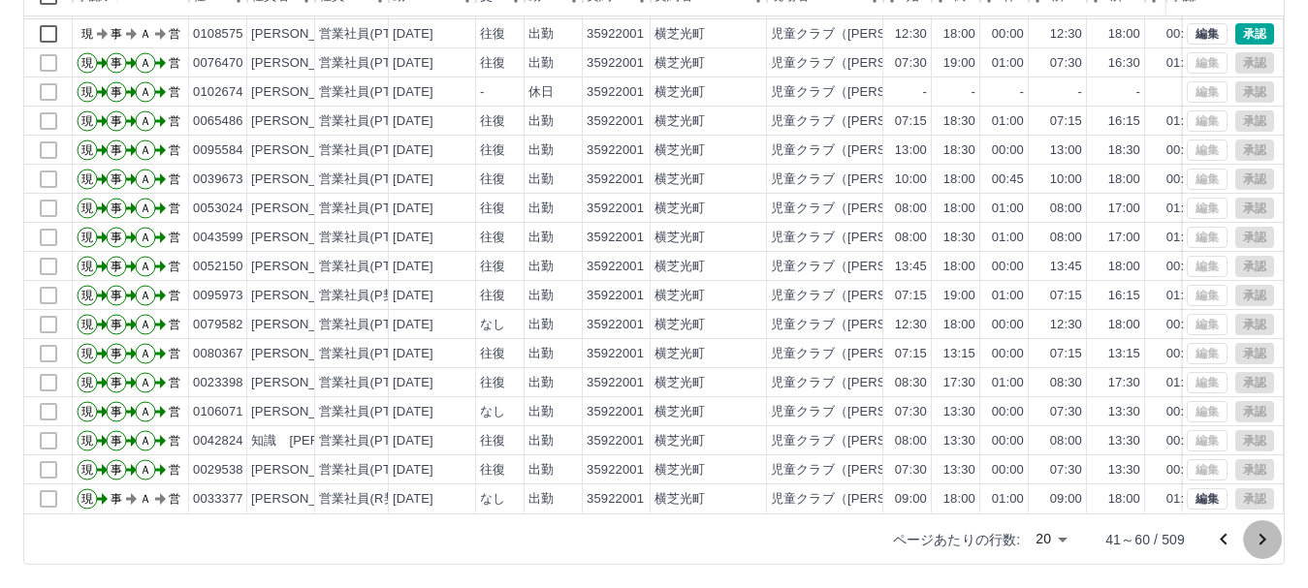
click at [1255, 537] on icon "次のページへ" at bounding box center [1261, 539] width 23 height 23
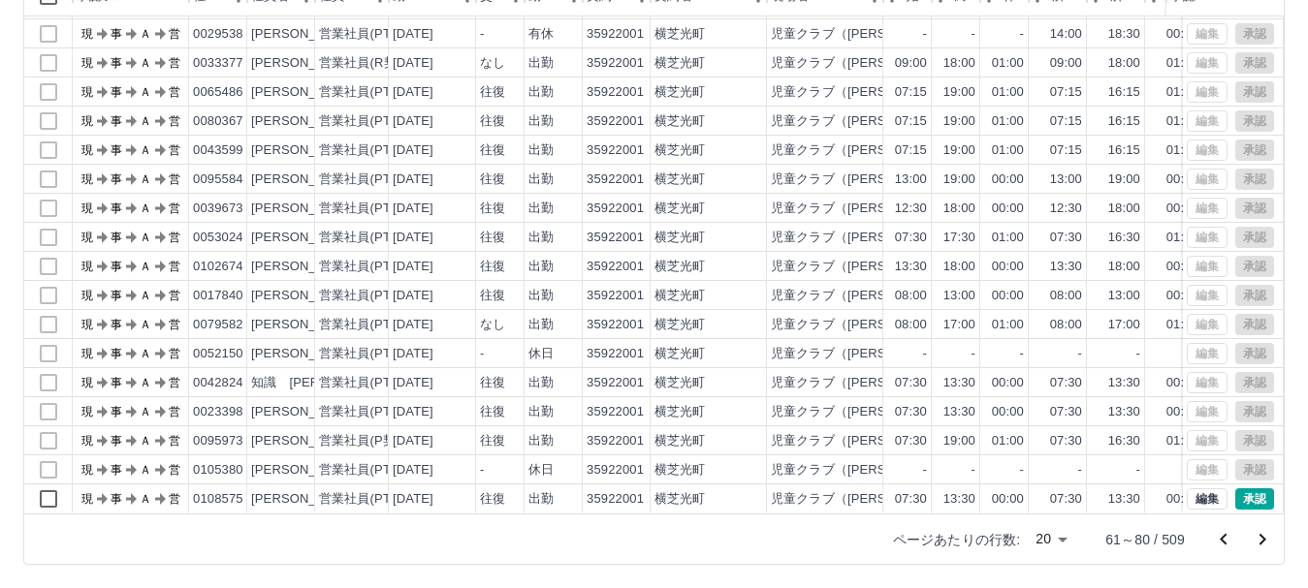
scroll to position [0, 0]
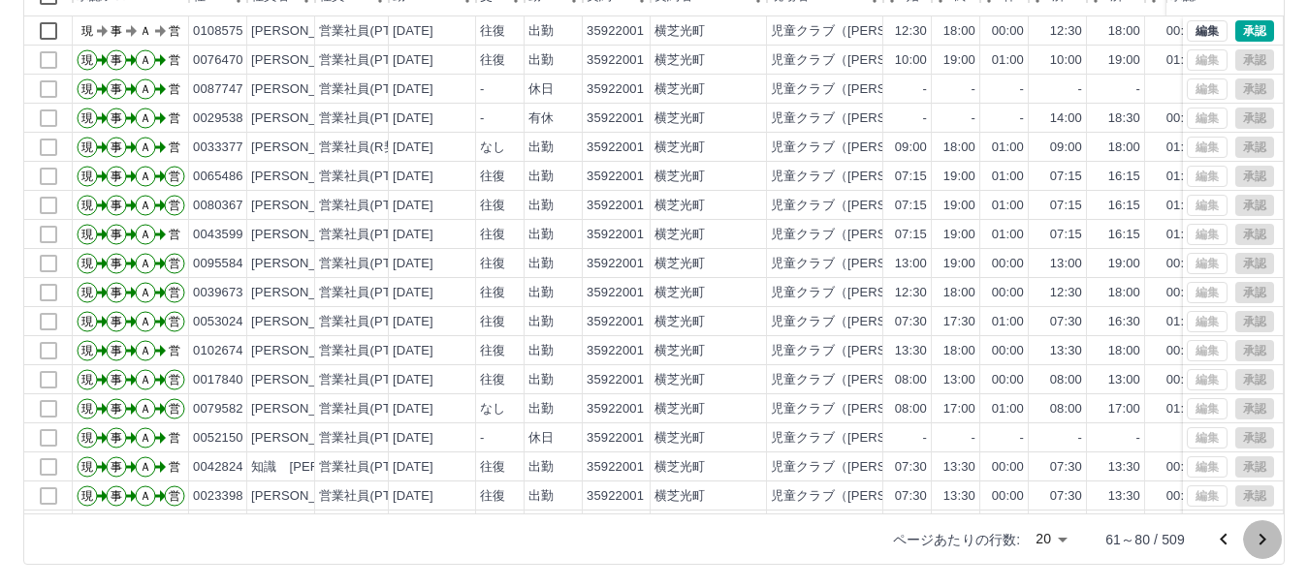
click at [1264, 534] on icon "次のページへ" at bounding box center [1261, 539] width 23 height 23
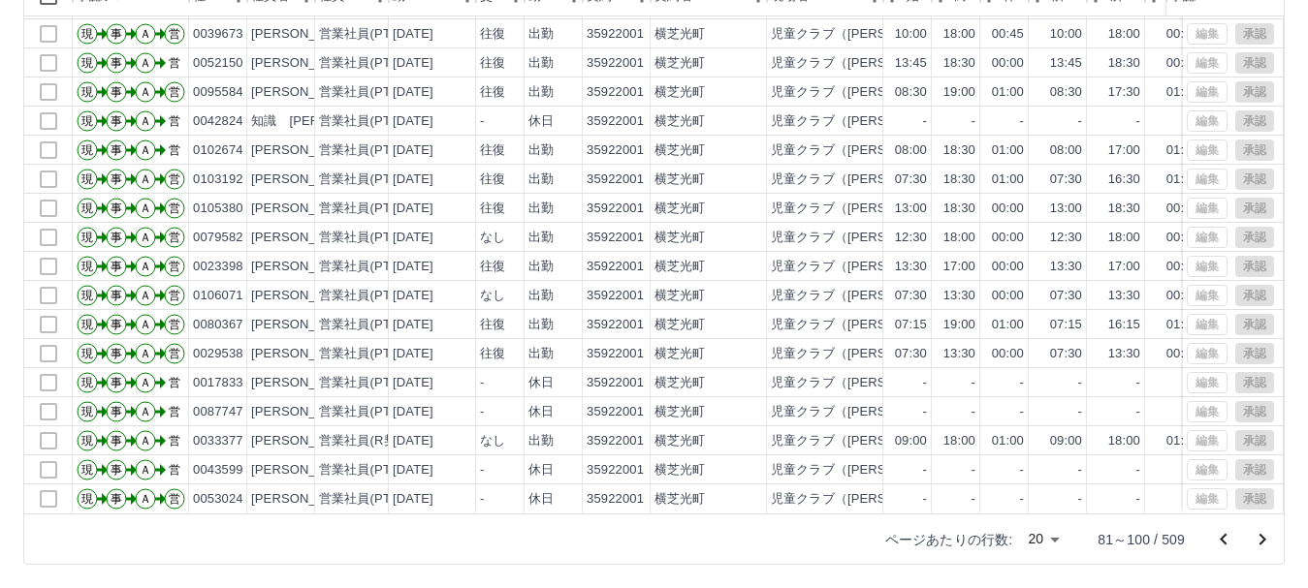
scroll to position [101, 0]
click at [1265, 532] on icon "次のページへ" at bounding box center [1261, 539] width 23 height 23
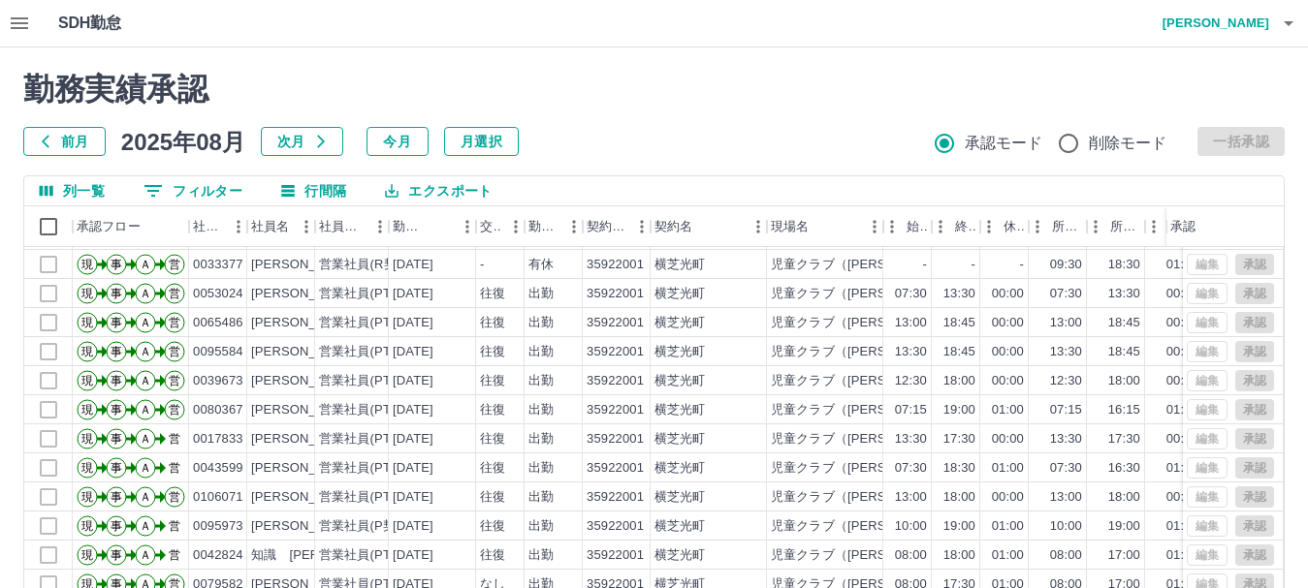
scroll to position [231, 0]
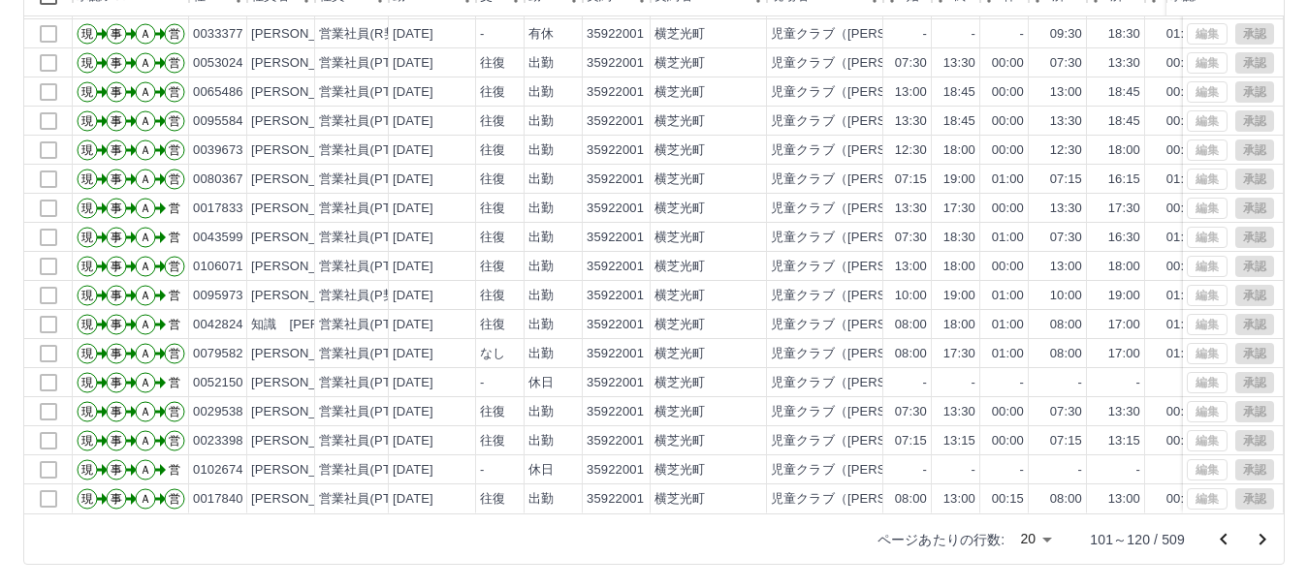
click at [1264, 536] on icon "次のページへ" at bounding box center [1261, 539] width 23 height 23
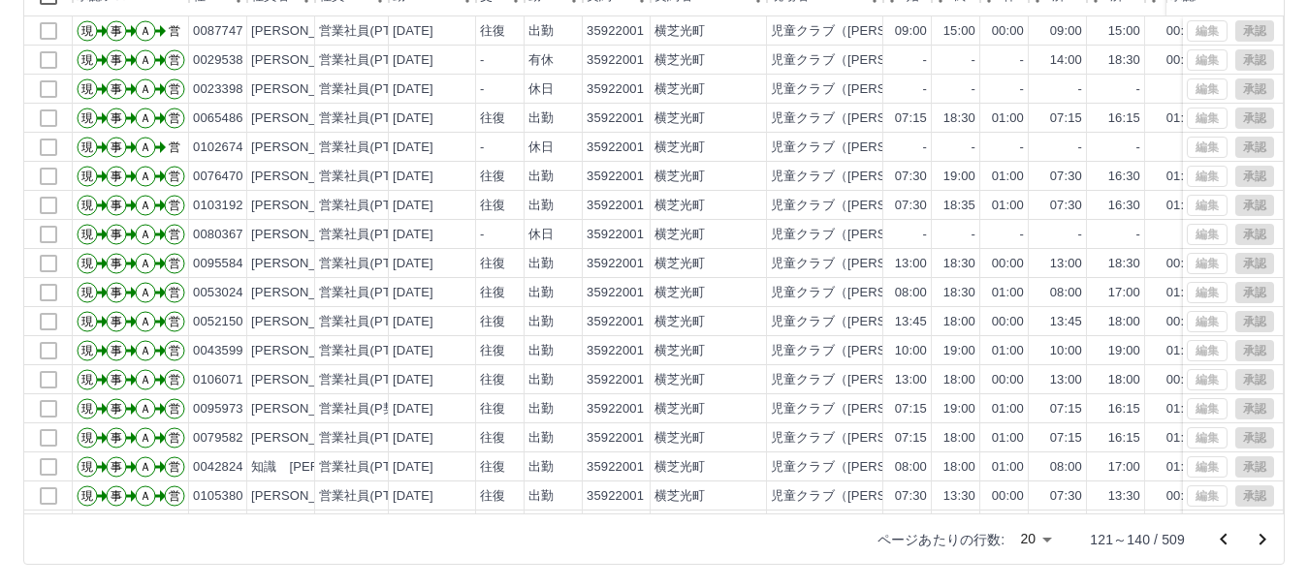
scroll to position [36, 0]
